Goal: Navigation & Orientation: Find specific page/section

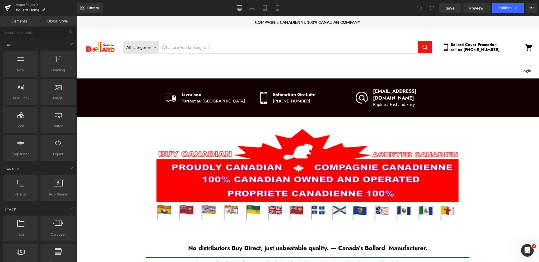
click at [466, 46] on span "Bollard Cover Promotion call us [PHONE_NUMBER]" at bounding box center [477, 47] width 53 height 10
click at [465, 51] on span "Bollard Cover Promotion call us [PHONE_NUMBER]" at bounding box center [477, 47] width 53 height 10
click at [24, 4] on link "Home Pages" at bounding box center [46, 5] width 61 height 4
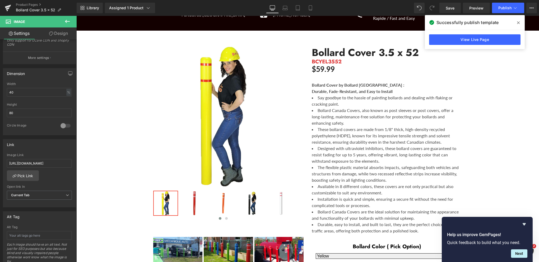
scroll to position [93, 0]
